Goal: Go to known website: Go to known website

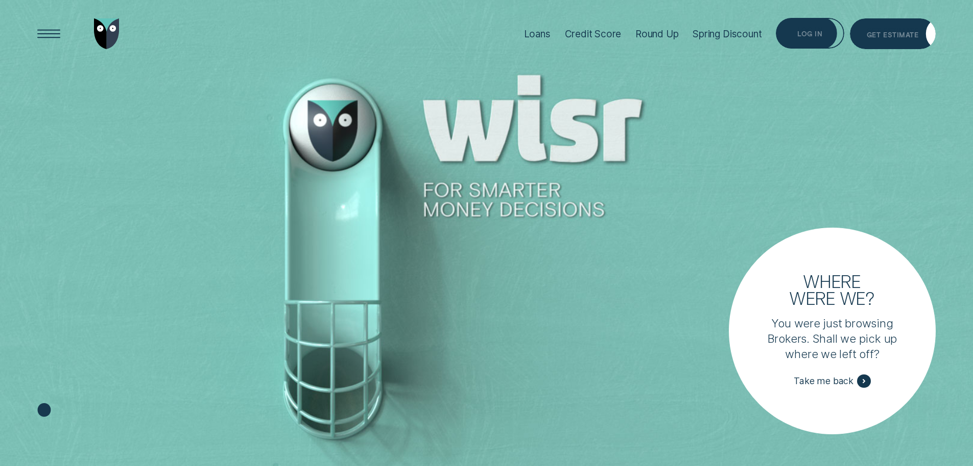
click at [802, 38] on div "Log in" at bounding box center [810, 33] width 68 height 31
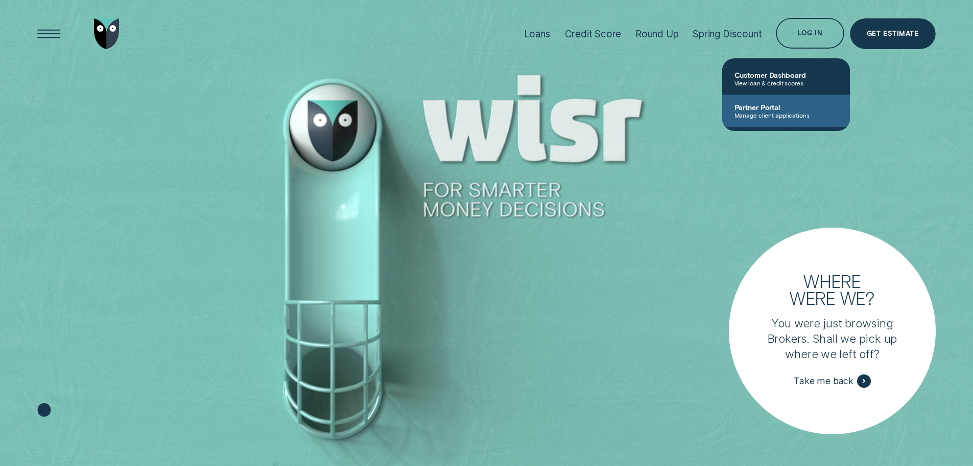
click at [765, 111] on span "Manage client applications" at bounding box center [786, 114] width 103 height 7
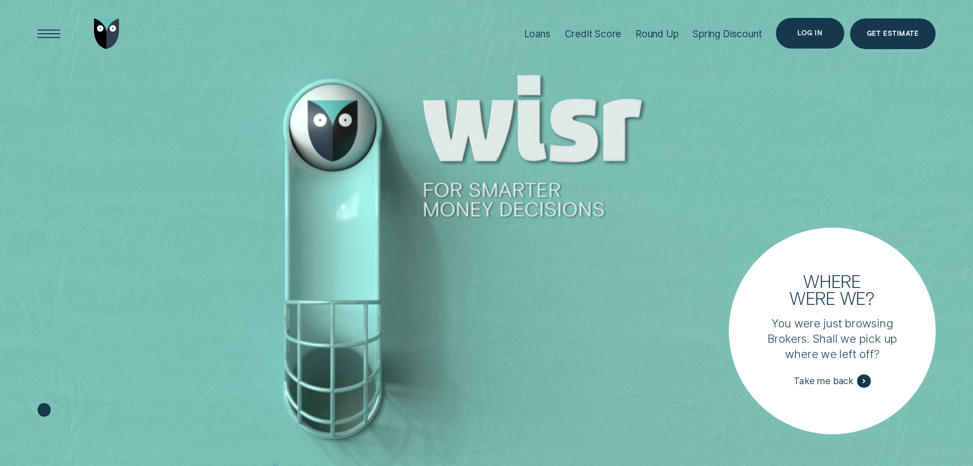
click at [798, 33] on div "Log in" at bounding box center [810, 33] width 68 height 31
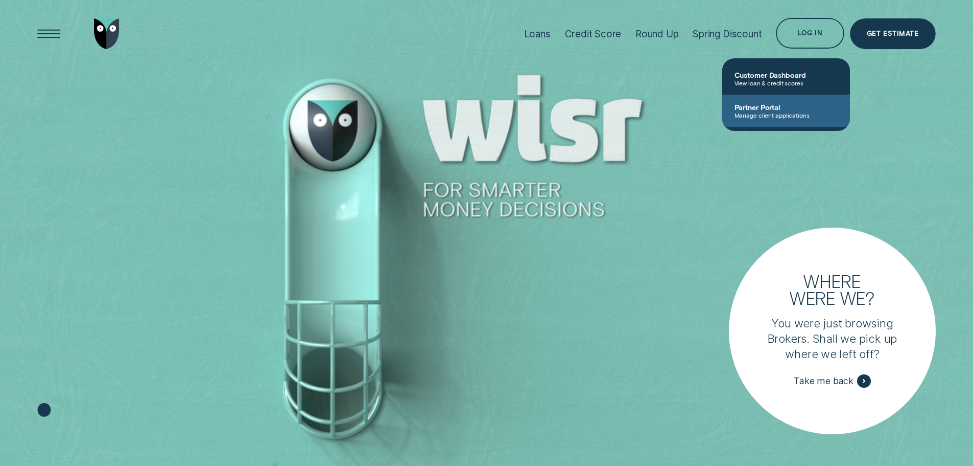
click at [754, 108] on span "Partner Portal" at bounding box center [786, 107] width 103 height 9
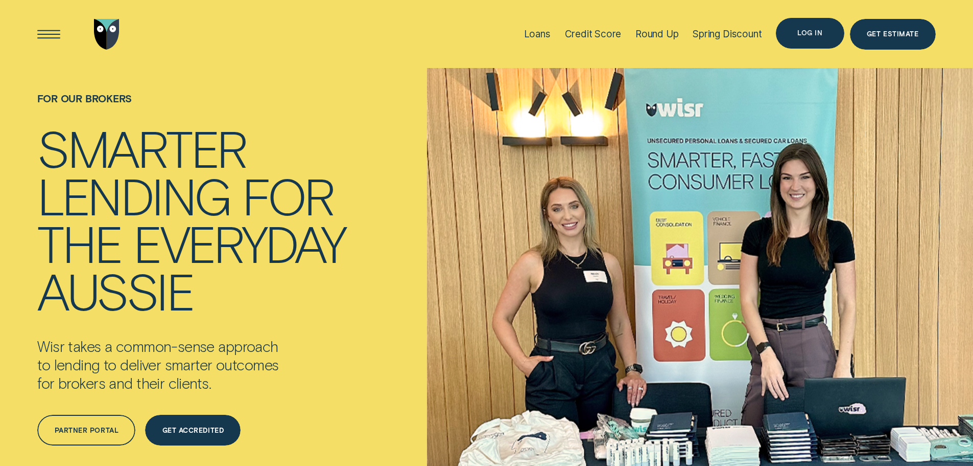
click at [806, 38] on div "Log in" at bounding box center [810, 33] width 68 height 31
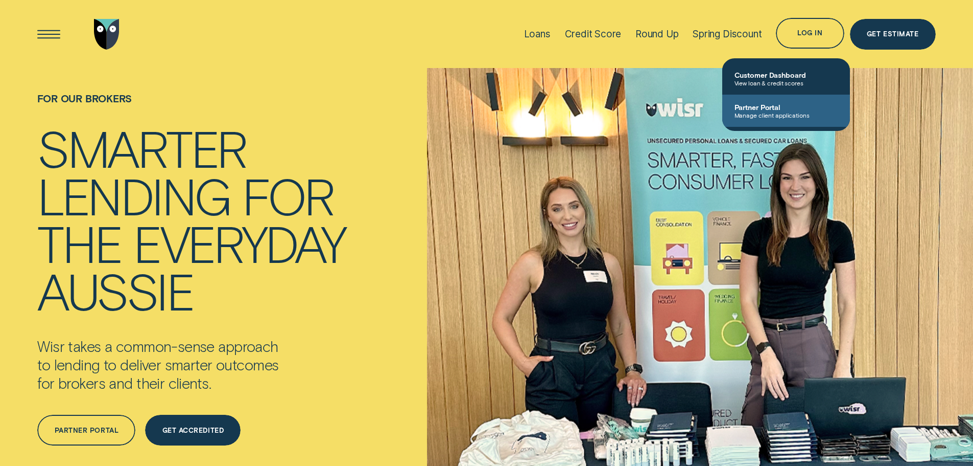
click at [769, 109] on span "Partner Portal" at bounding box center [786, 107] width 103 height 9
